Goal: Information Seeking & Learning: Learn about a topic

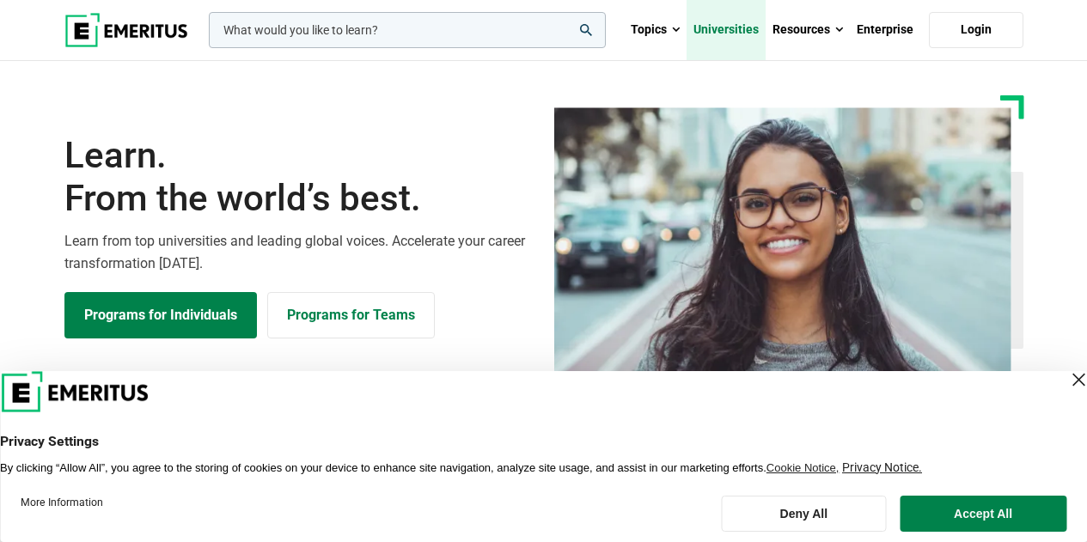
click at [717, 30] on link "Universities" at bounding box center [725, 30] width 79 height 60
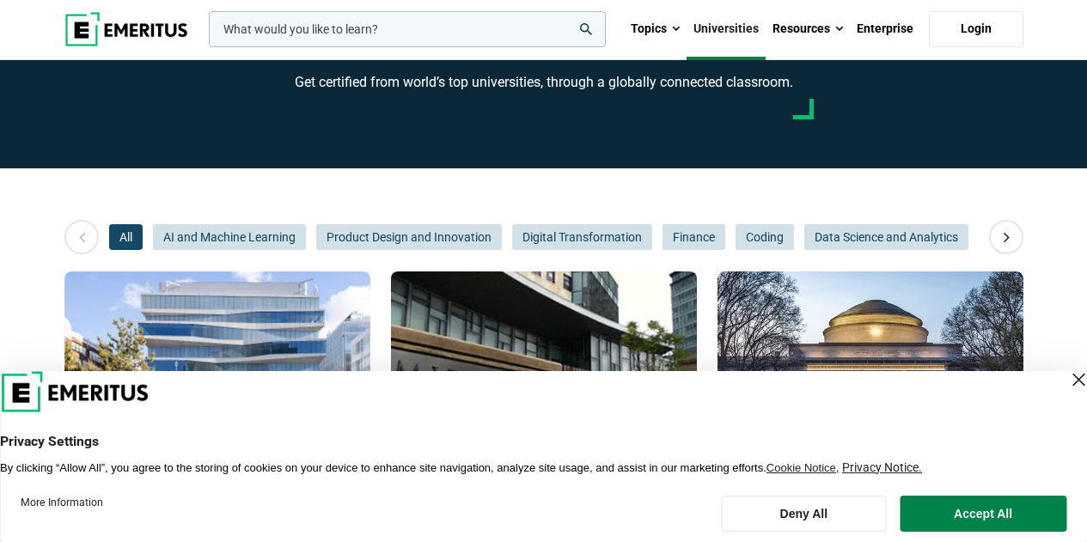
scroll to position [258, 0]
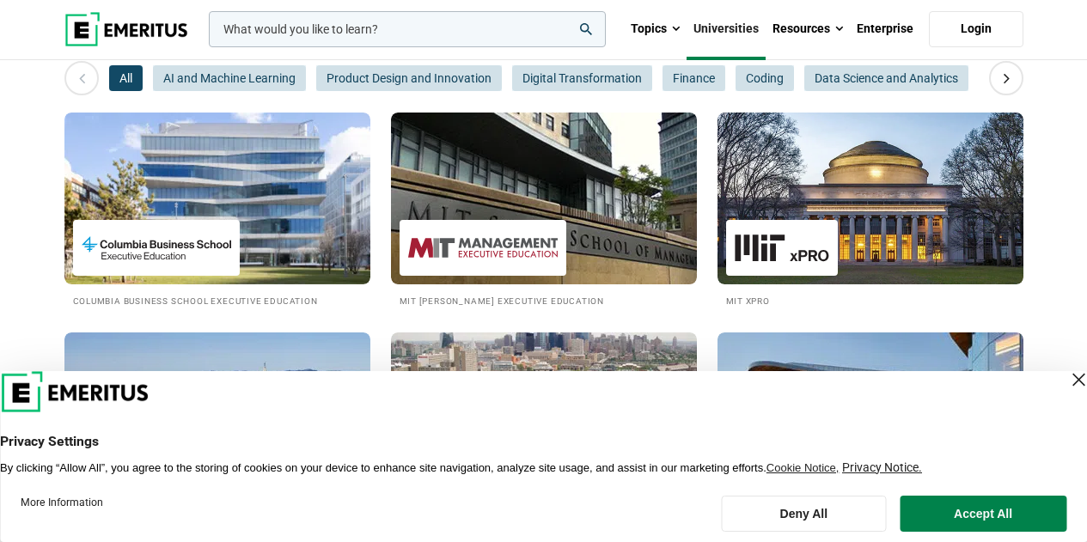
click at [1066, 375] on div "Close Layer" at bounding box center [1078, 380] width 24 height 24
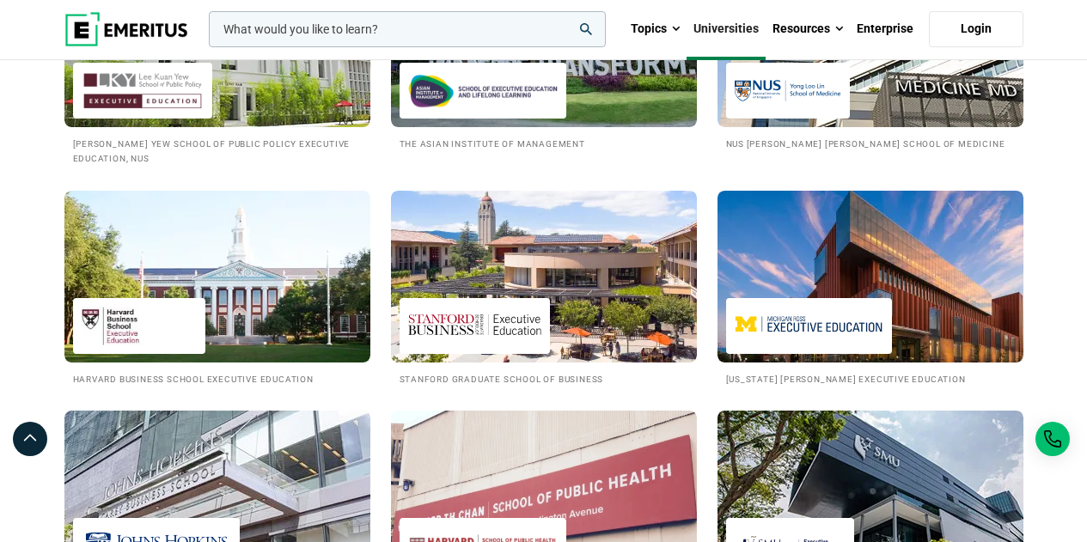
scroll to position [2062, 0]
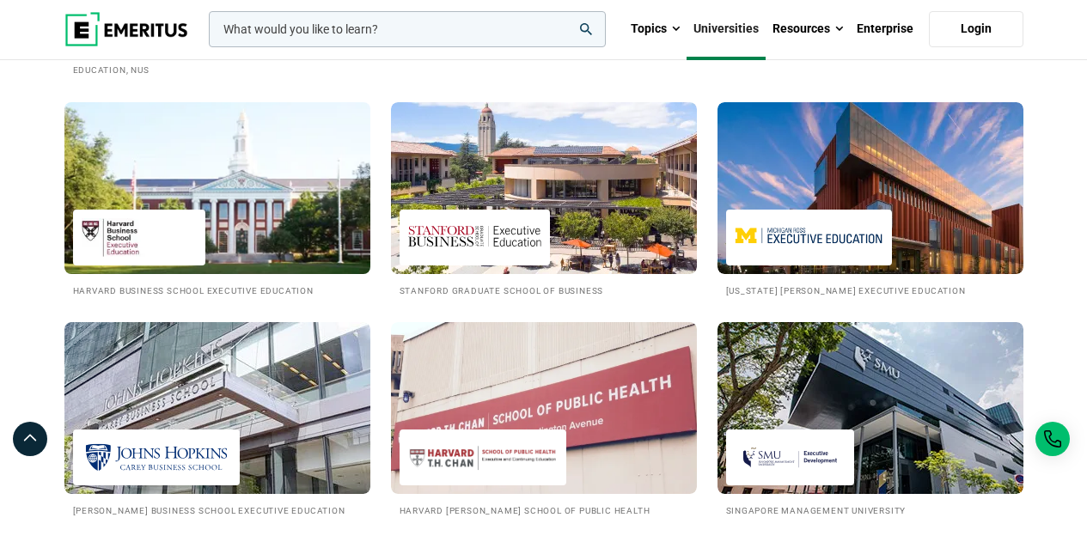
click at [218, 195] on img at bounding box center [217, 188] width 337 height 189
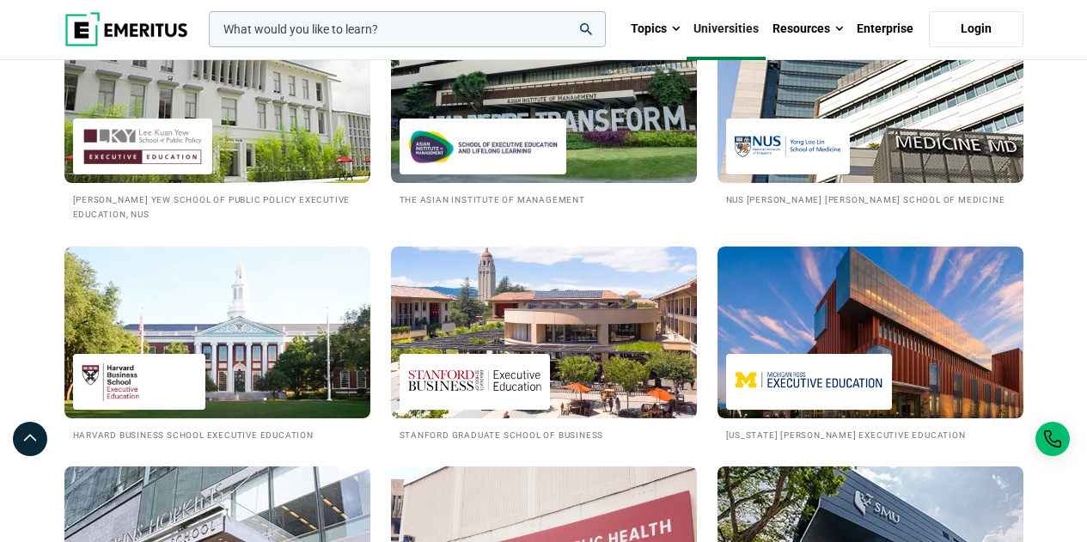
scroll to position [1804, 0]
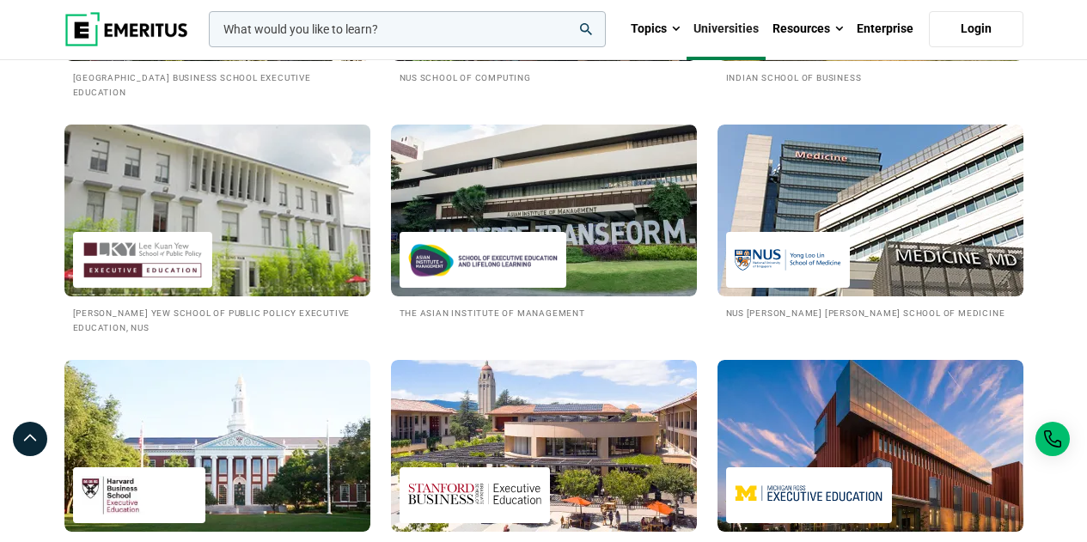
click at [277, 255] on img at bounding box center [217, 210] width 337 height 189
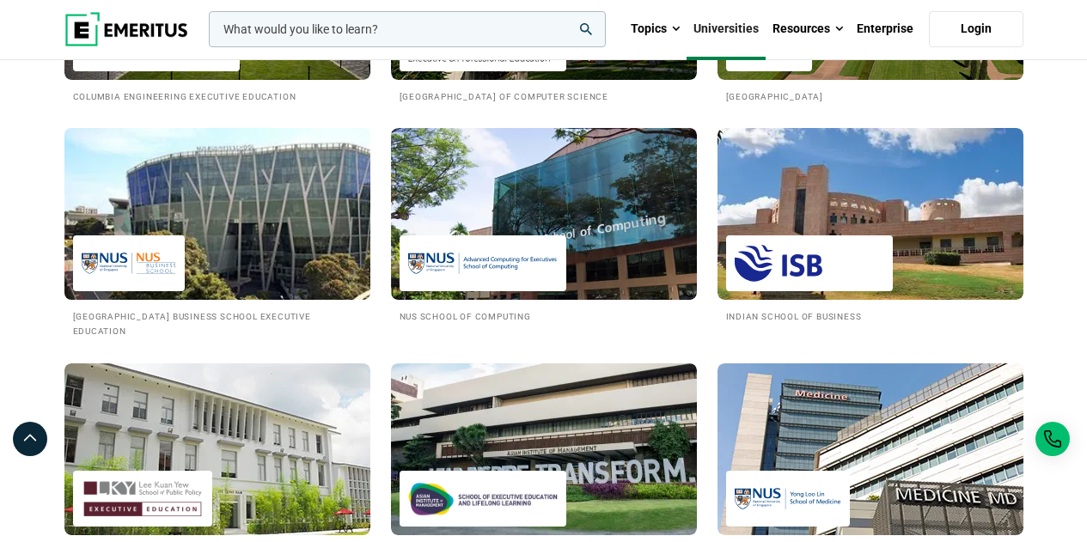
scroll to position [1546, 0]
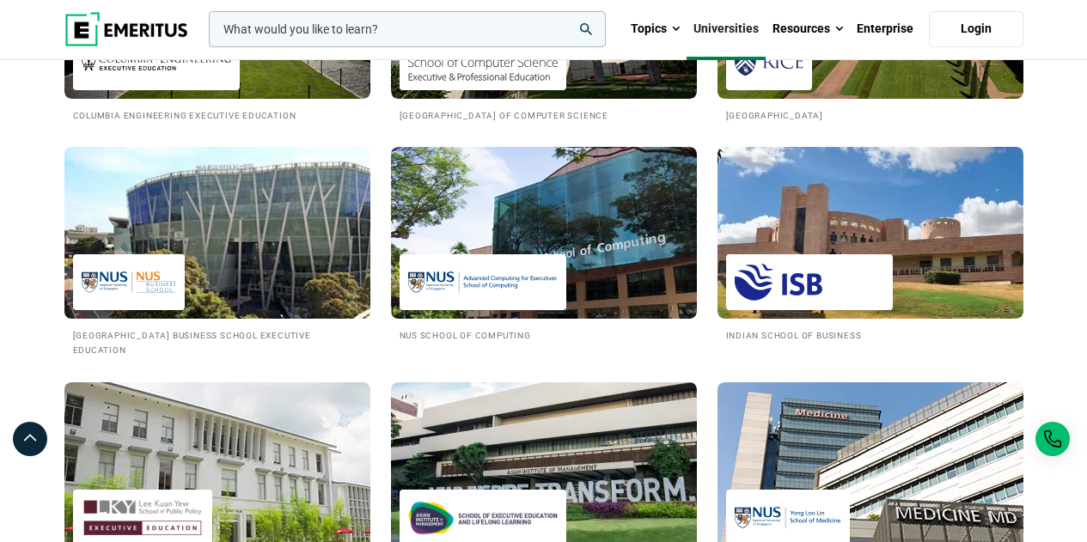
click at [312, 203] on img at bounding box center [217, 232] width 337 height 189
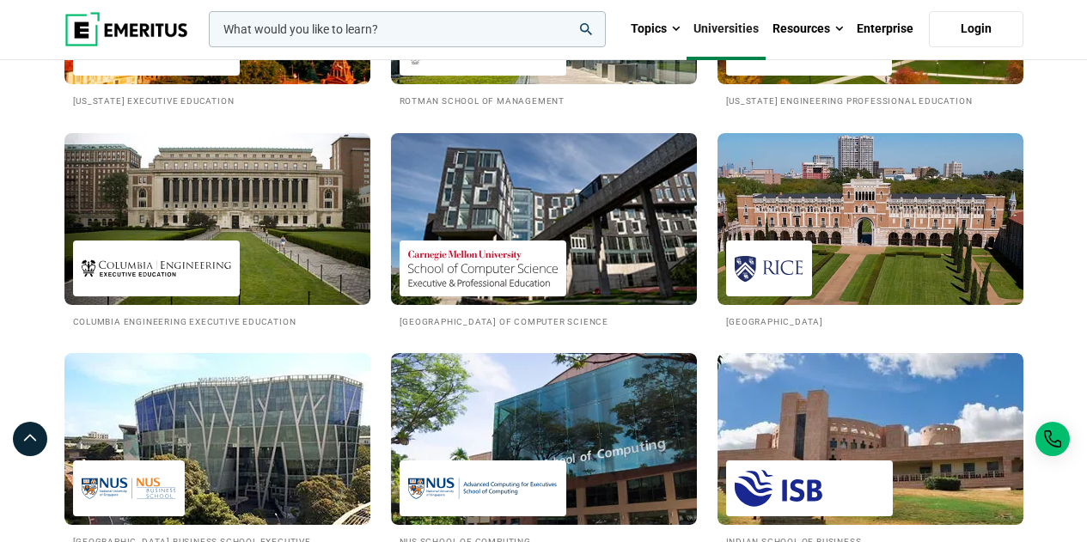
scroll to position [1289, 0]
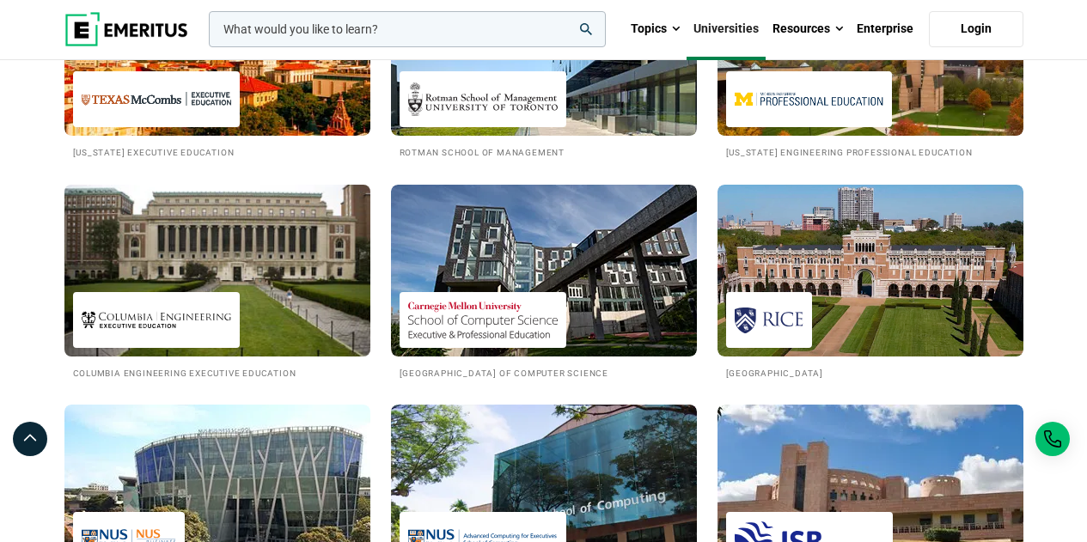
click at [270, 293] on img at bounding box center [217, 270] width 337 height 189
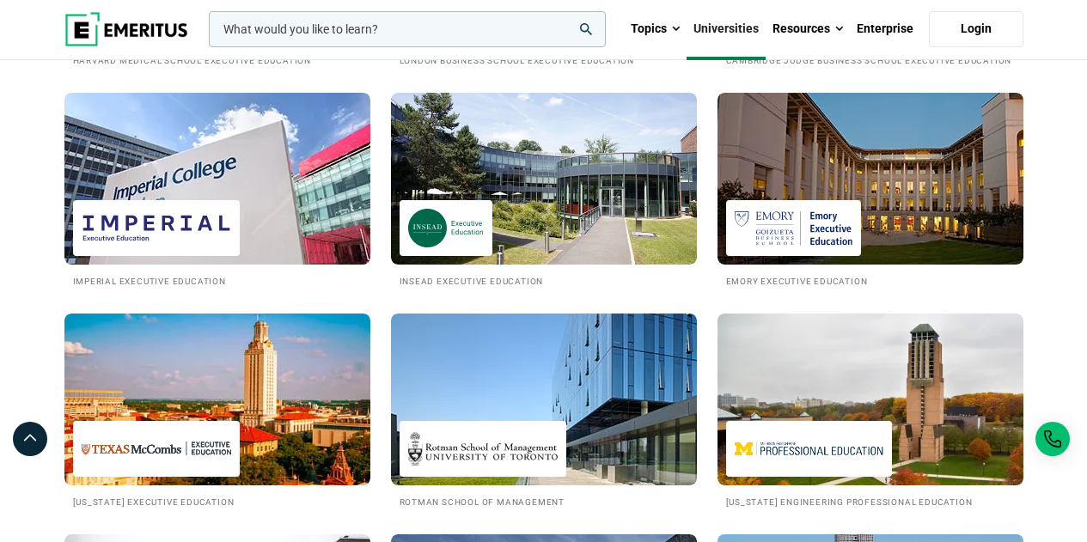
scroll to position [859, 0]
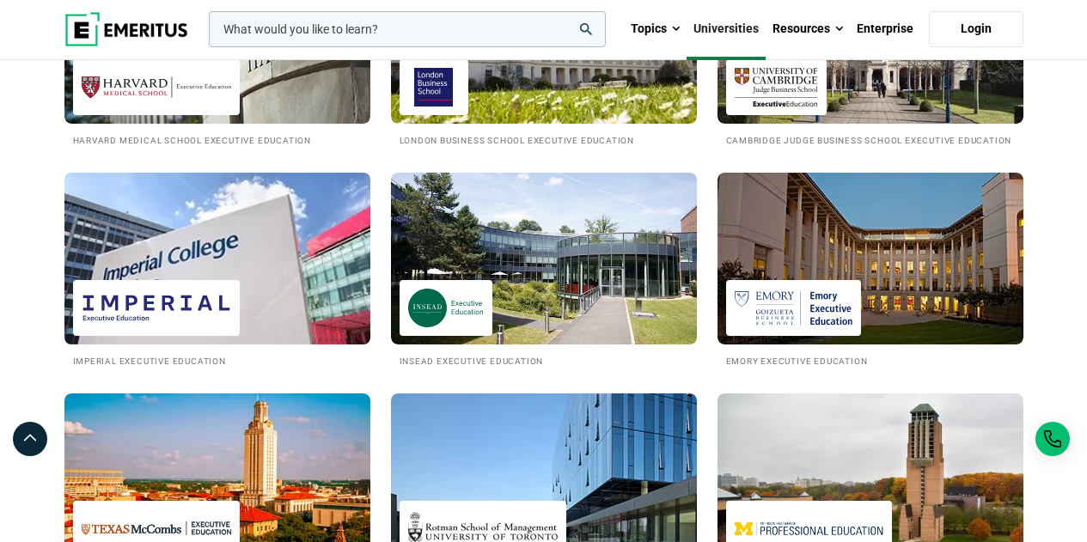
click at [314, 290] on img at bounding box center [217, 258] width 337 height 189
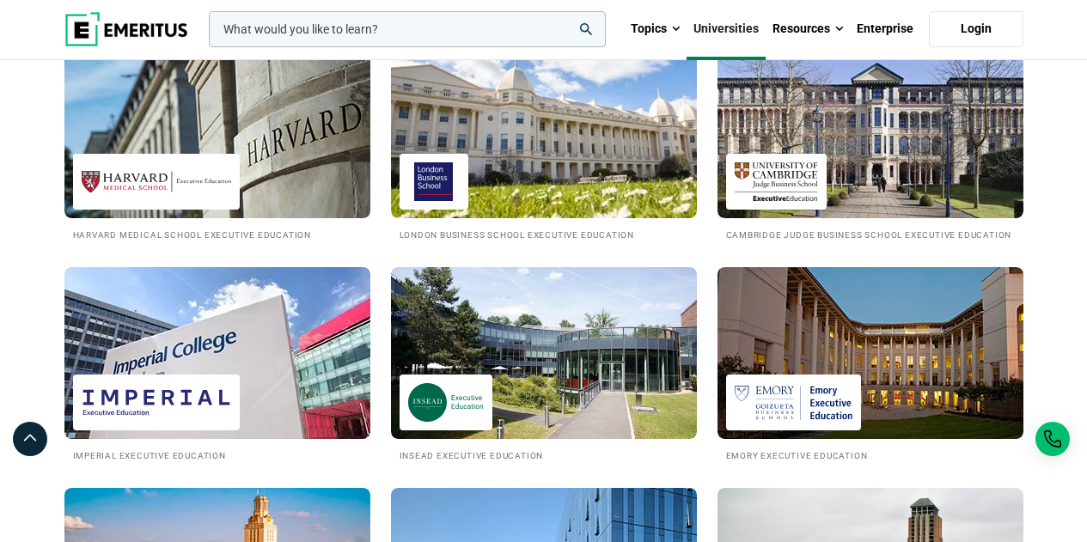
scroll to position [687, 0]
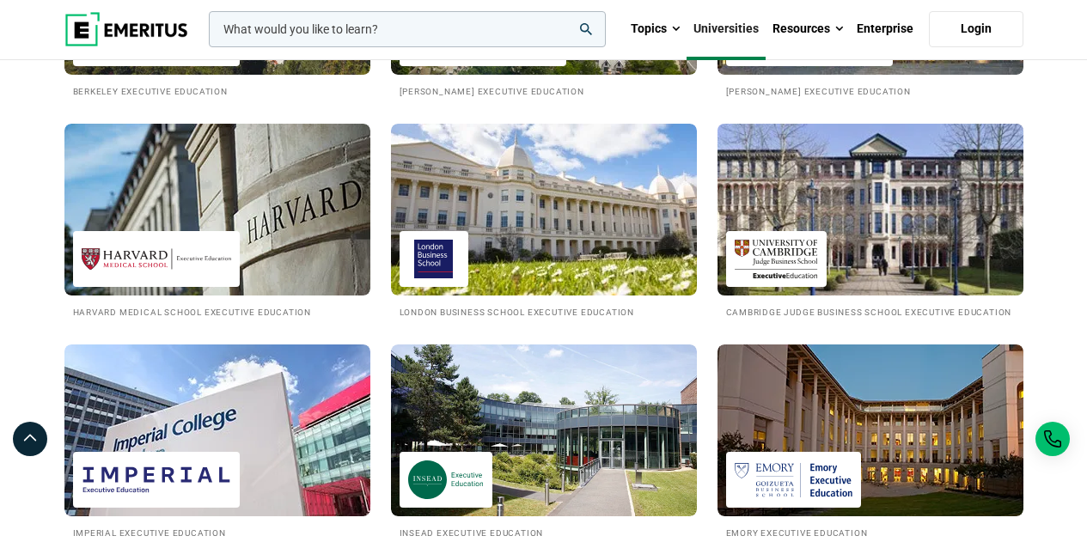
click at [852, 217] on img at bounding box center [870, 209] width 337 height 189
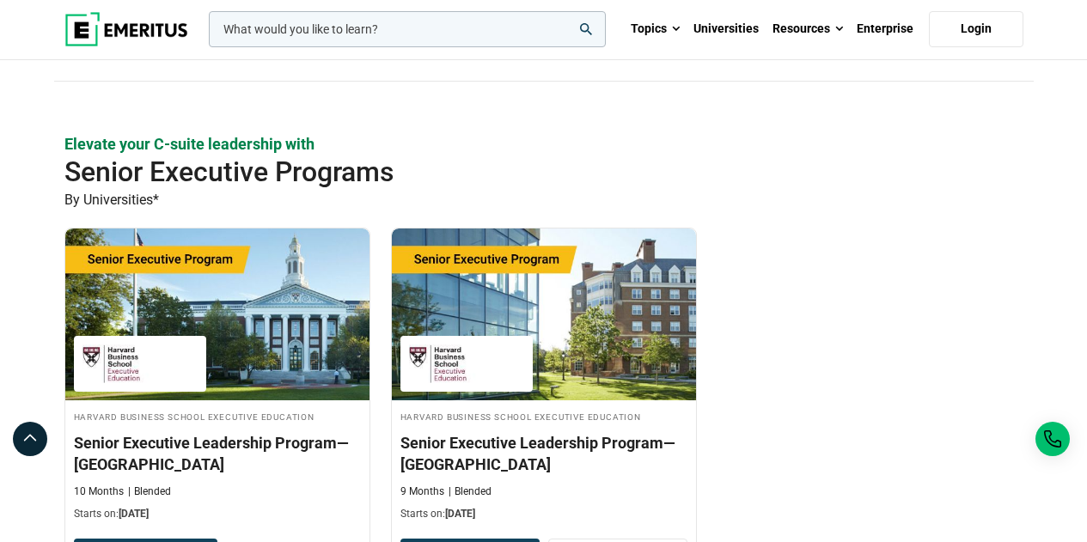
scroll to position [344, 0]
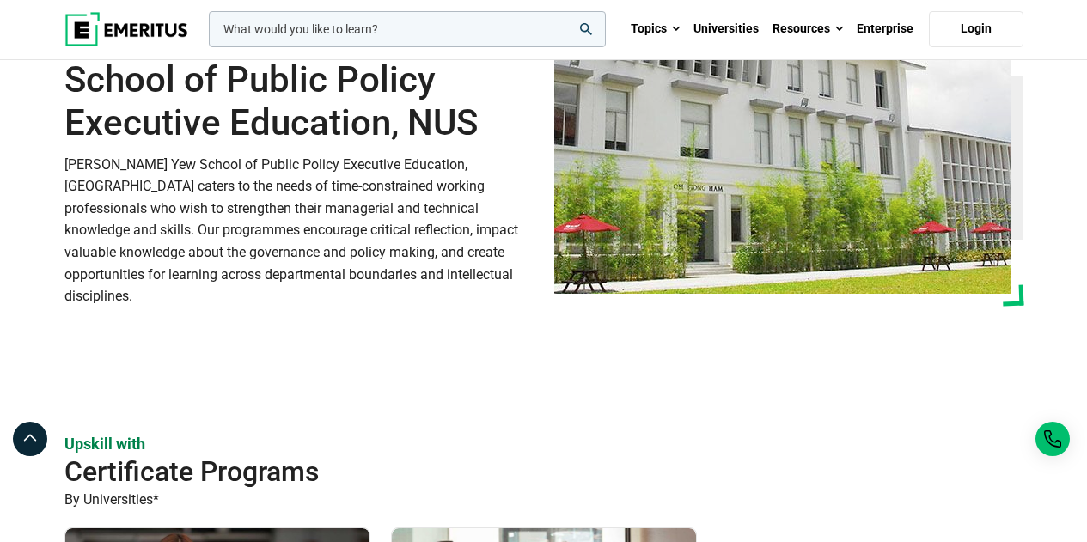
scroll to position [430, 0]
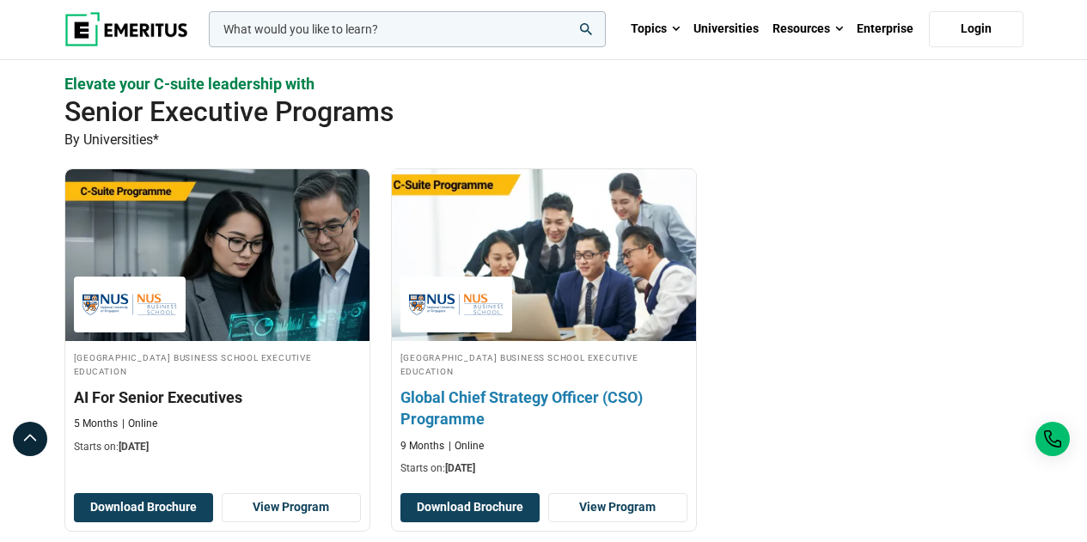
scroll to position [601, 0]
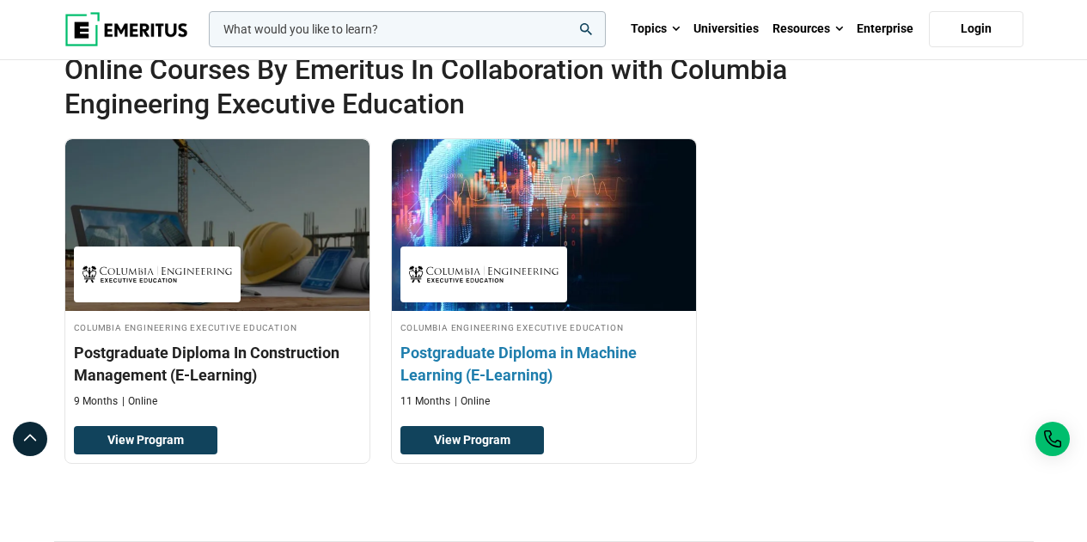
scroll to position [515, 0]
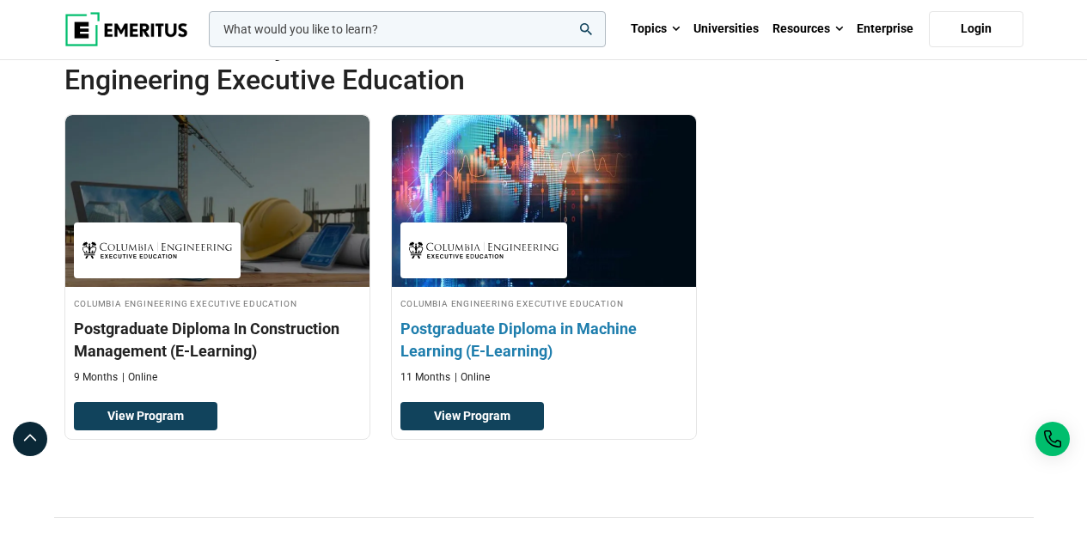
click at [540, 338] on h3 "Postgraduate Diploma in Machine Learning (E-Learning)" at bounding box center [543, 339] width 287 height 43
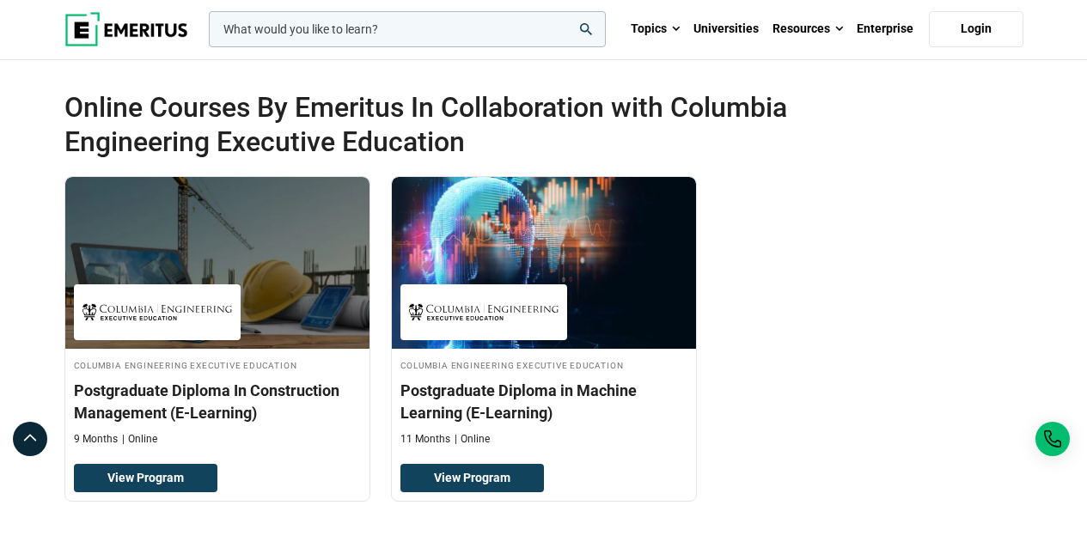
scroll to position [344, 0]
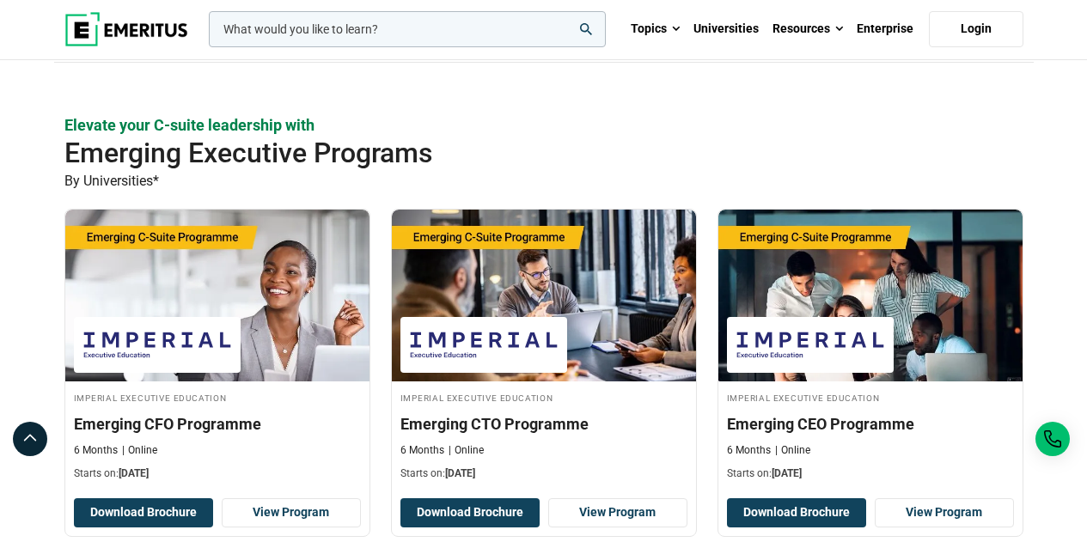
scroll to position [515, 0]
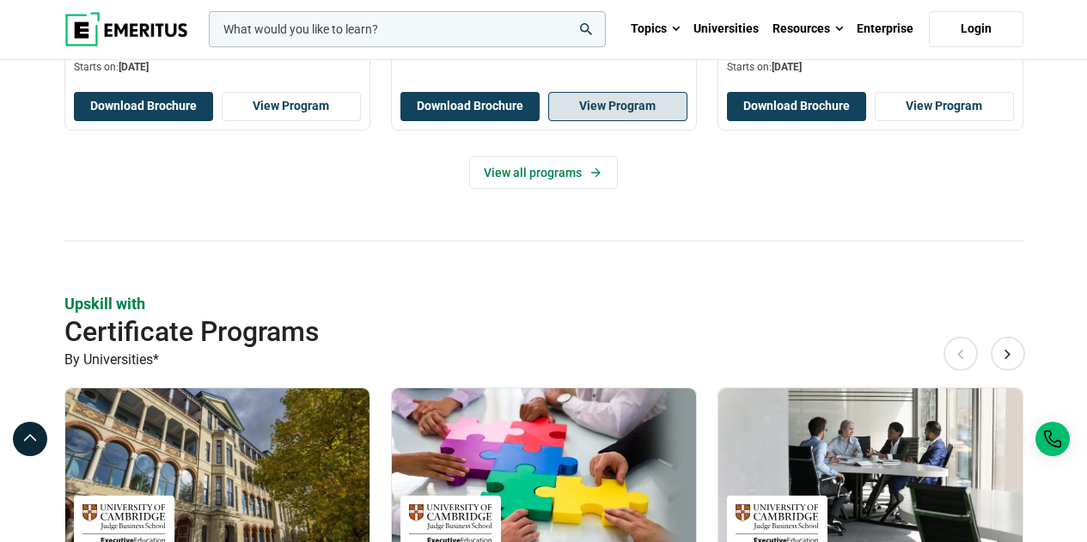
scroll to position [773, 0]
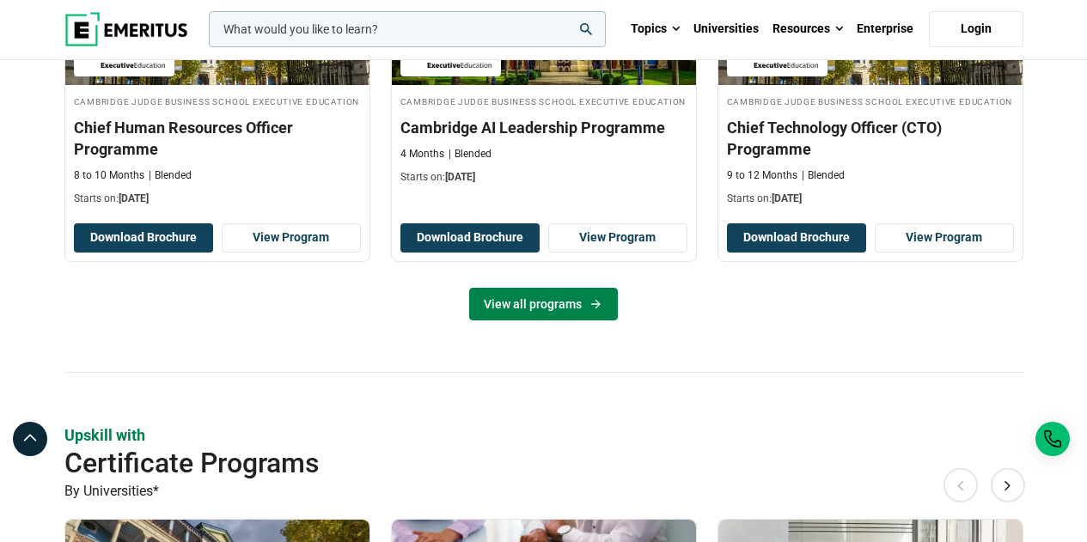
click at [574, 314] on link "View all programs" at bounding box center [543, 304] width 149 height 33
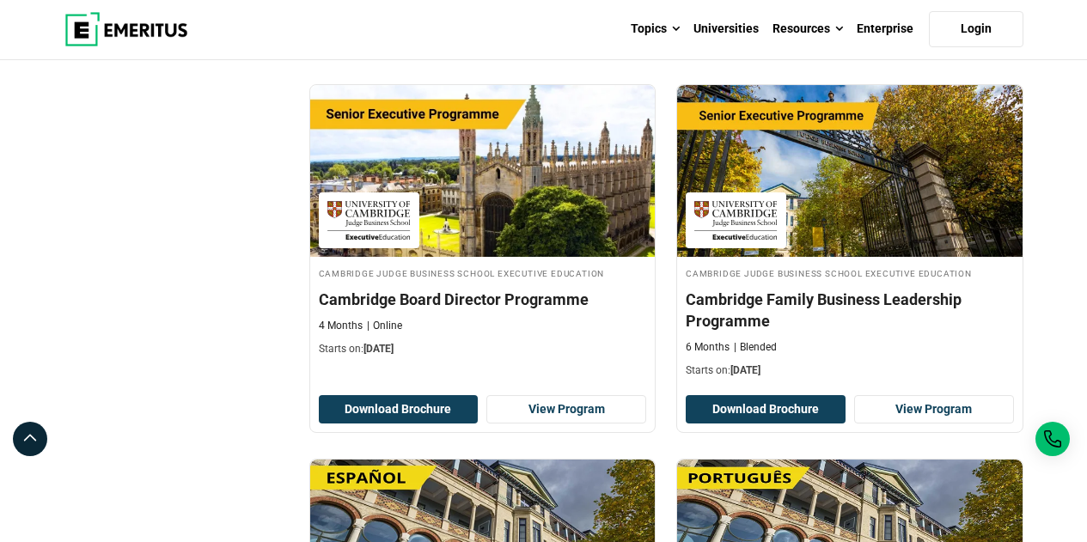
scroll to position [1117, 0]
